Goal: Find specific page/section: Find specific page/section

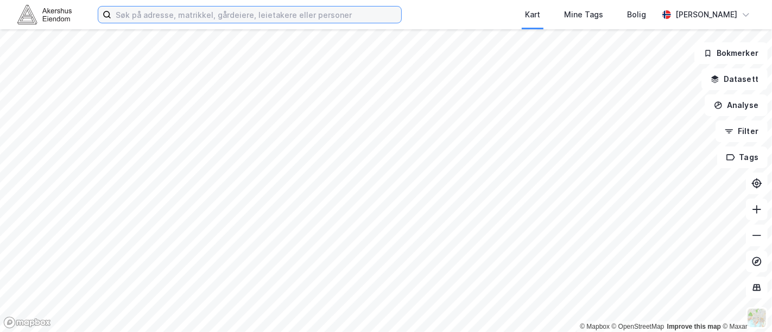
click at [115, 15] on input at bounding box center [256, 15] width 290 height 16
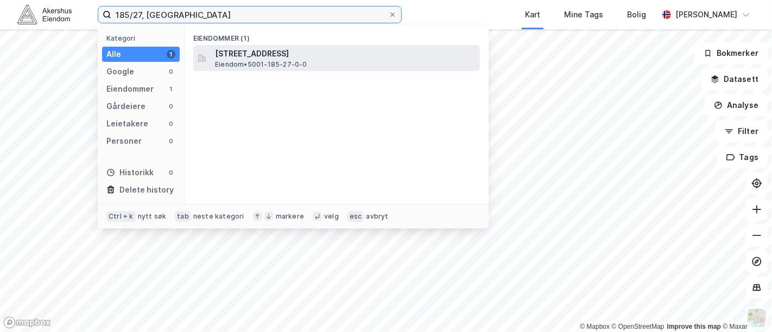
type input "185/27, [GEOGRAPHIC_DATA]"
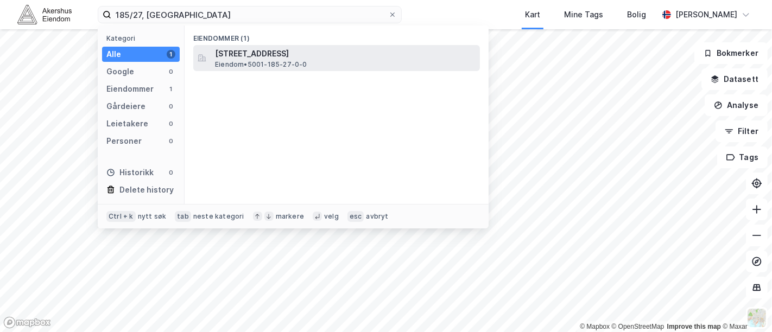
click at [238, 53] on span "[STREET_ADDRESS]" at bounding box center [345, 53] width 261 height 13
